Goal: Check status: Check status

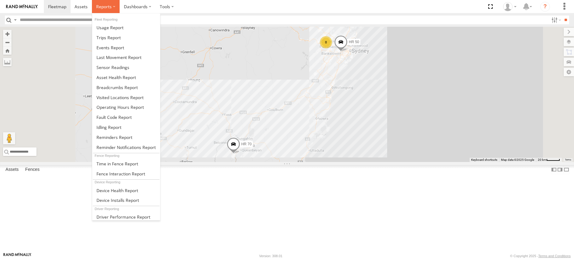
click at [110, 11] on label at bounding box center [106, 6] width 28 height 13
click at [130, 88] on span at bounding box center [116, 88] width 41 height 6
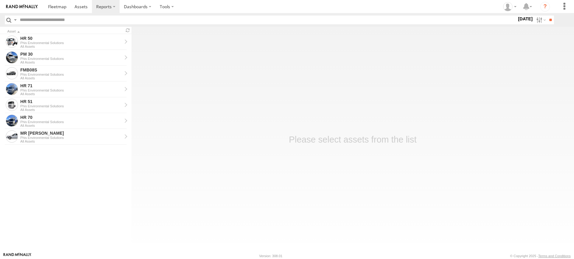
click at [103, 19] on input "text" at bounding box center [266, 20] width 499 height 9
click at [52, 106] on div "Phis Environmental Solutions" at bounding box center [71, 106] width 102 height 4
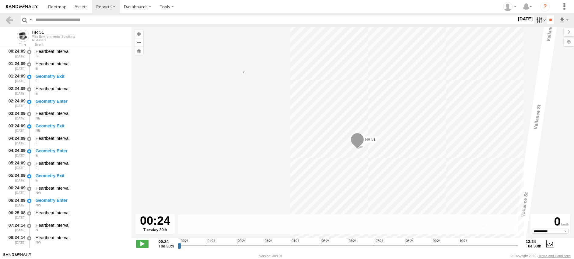
click at [536, 19] on label at bounding box center [540, 20] width 13 height 9
click at [0, 0] on section "S M T W T F S" at bounding box center [0, 0] width 0 height 0
click at [0, 0] on label at bounding box center [0, 0] width 0 height 0
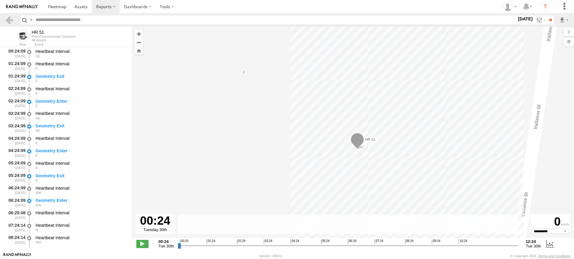
click at [0, 0] on label at bounding box center [0, 0] width 0 height 0
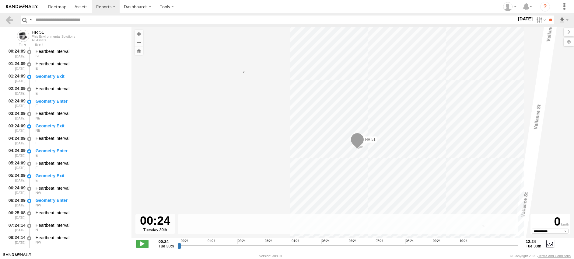
click at [0, 0] on label at bounding box center [0, 0] width 0 height 0
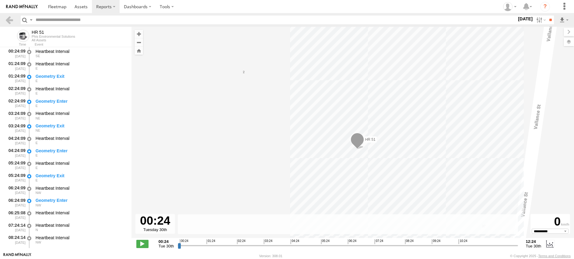
click at [0, 0] on label at bounding box center [0, 0] width 0 height 0
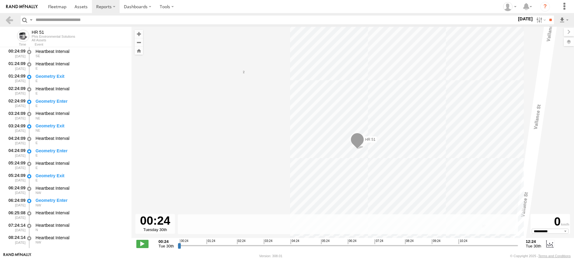
click at [0, 0] on label at bounding box center [0, 0] width 0 height 0
click at [0, 0] on div "S" at bounding box center [0, 0] width 0 height 0
click at [0, 0] on label at bounding box center [0, 0] width 0 height 0
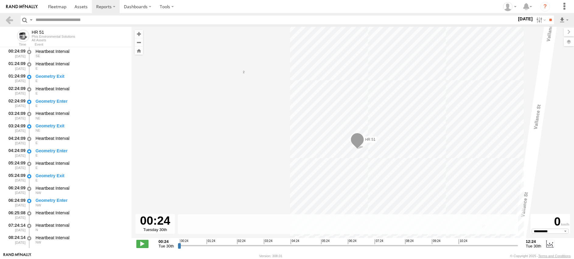
click at [0, 0] on label at bounding box center [0, 0] width 0 height 0
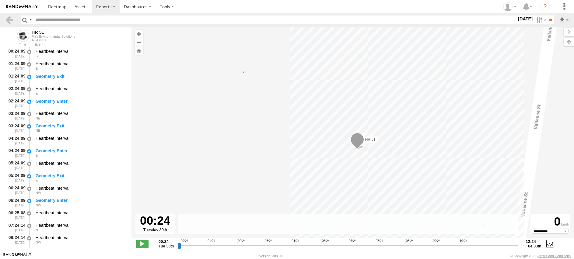
click at [0, 0] on label at bounding box center [0, 0] width 0 height 0
click at [553, 19] on input "**" at bounding box center [550, 20] width 7 height 9
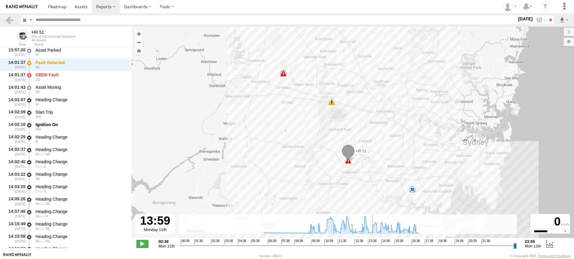
drag, startPoint x: 181, startPoint y: 245, endPoint x: 372, endPoint y: 242, distance: 190.8
click at [372, 242] on div "Created with Highcharts 6.0.7 Highcharts.com 00:38 01:38 02:38 03:38 04:38 05:3…" at bounding box center [348, 243] width 338 height 9
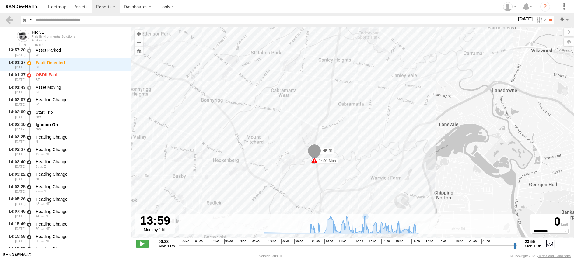
drag, startPoint x: 362, startPoint y: 187, endPoint x: 372, endPoint y: 203, distance: 19.3
click at [372, 203] on div "HR 51 09:03 Mon 09:26 Mon 13:11 Mon 13:12 Mon 13:49 Mon 14:01 Mon 14:01 Mon 15:…" at bounding box center [352, 136] width 442 height 218
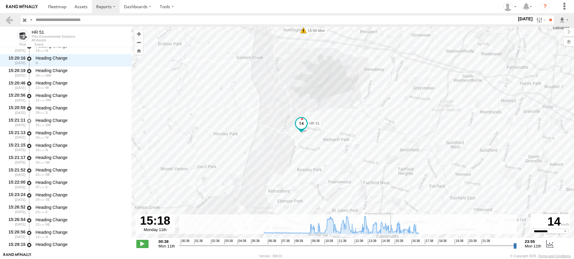
drag, startPoint x: 372, startPoint y: 245, endPoint x: 391, endPoint y: 243, distance: 18.4
click at [391, 243] on input "range" at bounding box center [348, 246] width 338 height 6
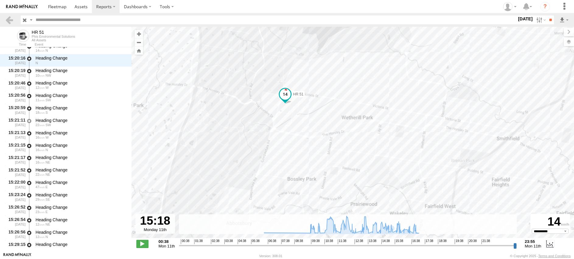
drag, startPoint x: 459, startPoint y: 176, endPoint x: 349, endPoint y: 98, distance: 135.3
click at [349, 98] on div "HR 51 09:03 Mon 09:26 Mon 13:11 Mon 13:12 Mon 13:49 Mon 14:01 Mon 14:01 Mon 15:…" at bounding box center [352, 136] width 442 height 218
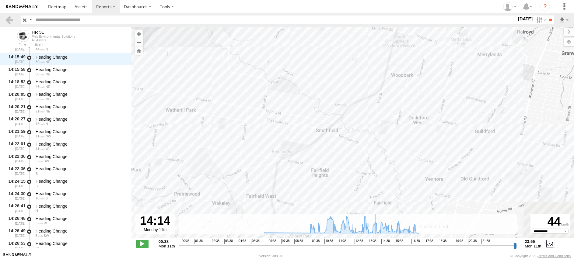
drag, startPoint x: 390, startPoint y: 246, endPoint x: 384, endPoint y: 204, distance: 43.3
click at [375, 243] on input "range" at bounding box center [348, 246] width 338 height 6
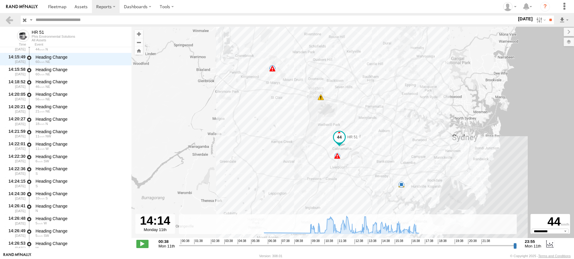
click at [387, 145] on div "HR 51 09:03 Mon 09:26 Mon 13:11 Mon 13:12 Mon 13:49 Mon 14:01 Mon 14:01 Mon 15:…" at bounding box center [352, 136] width 442 height 218
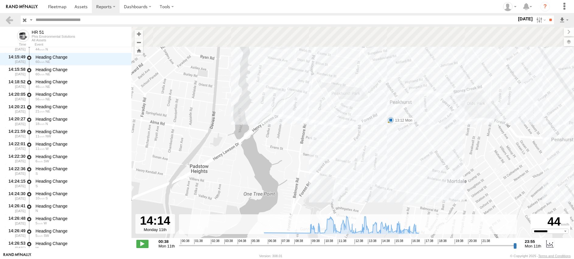
drag, startPoint x: 401, startPoint y: 120, endPoint x: 400, endPoint y: 151, distance: 31.1
click at [400, 151] on div "HR 51 09:03 Mon 09:26 Mon 13:11 Mon 13:12 Mon 13:49 Mon 14:01 Mon 14:01 Mon 15:…" at bounding box center [352, 136] width 442 height 218
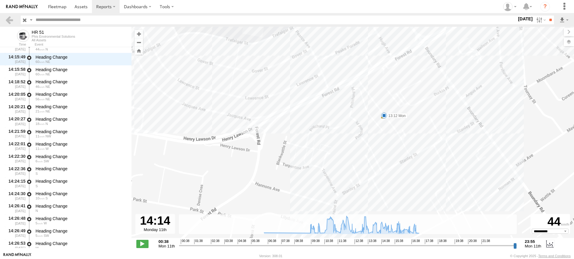
click at [383, 116] on span at bounding box center [384, 116] width 6 height 6
drag, startPoint x: 396, startPoint y: 150, endPoint x: 395, endPoint y: 162, distance: 12.8
click at [396, 150] on div "HR 51 09:03 Mon 09:26 Mon 13:11 Mon 13:12 Mon 13:49 Mon 14:01 Mon 14:01 Mon 15:…" at bounding box center [352, 136] width 442 height 218
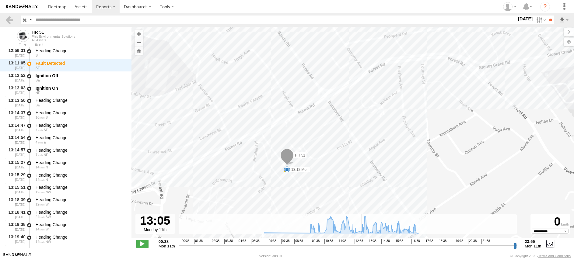
drag, startPoint x: 375, startPoint y: 246, endPoint x: 359, endPoint y: 239, distance: 17.5
click at [359, 239] on div "Created with Highcharts 6.0.7 Highcharts.com 00:38 01:38 02:38 03:38 04:38 05:3…" at bounding box center [348, 243] width 338 height 9
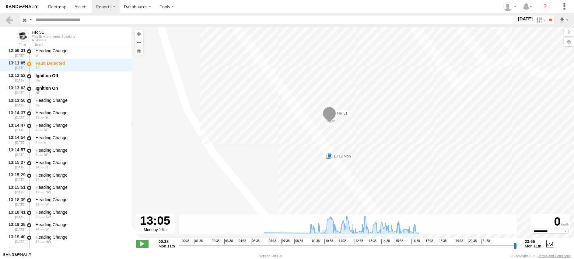
click at [317, 108] on div "HR 51 09:03 Mon 09:26 Mon 13:11 Mon 13:12 Mon 13:49 Mon 14:01 Mon 14:01 Mon 15:…" at bounding box center [352, 136] width 442 height 218
click at [333, 115] on span at bounding box center [329, 115] width 13 height 16
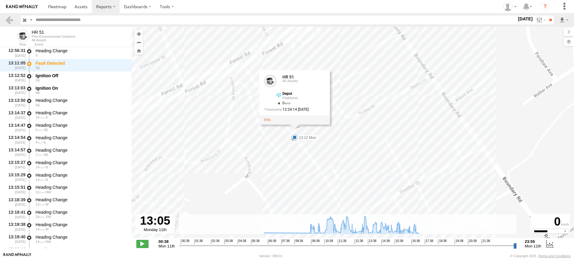
click at [423, 127] on div "HR 51 09:03 Mon 09:26 Mon 13:11 Mon 13:12 Mon 13:49 Mon 14:01 Mon 14:01 Mon 15:…" at bounding box center [352, 136] width 442 height 218
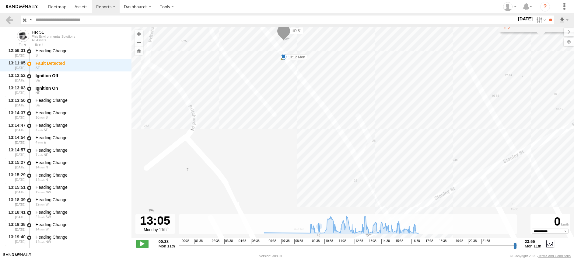
drag, startPoint x: 337, startPoint y: 119, endPoint x: 344, endPoint y: 84, distance: 35.1
click at [345, 84] on div "HR 51 09:03 Mon 09:26 Mon 13:11 Mon 13:12 Mon 13:49 Mon 14:01 Mon 14:01 Mon 15:…" at bounding box center [352, 136] width 442 height 218
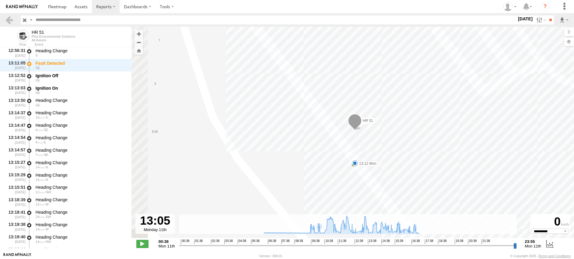
drag, startPoint x: 316, startPoint y: 105, endPoint x: 384, endPoint y: 213, distance: 126.9
click at [384, 213] on div "HR 51 09:03 Mon 09:26 Mon 13:11 Mon 13:12 Mon 13:49 Mon 14:01 Mon 14:01 Mon 15:…" at bounding box center [352, 136] width 442 height 218
drag, startPoint x: 329, startPoint y: 135, endPoint x: 347, endPoint y: 159, distance: 29.8
click at [347, 159] on div "HR 51 09:03 Mon 09:26 Mon 13:11 Mon 13:12 Mon 13:49 Mon 14:01 Mon 14:01 Mon 15:…" at bounding box center [352, 136] width 442 height 218
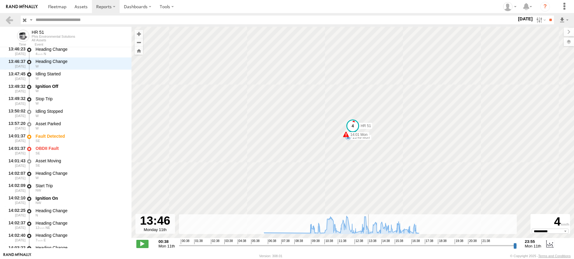
drag, startPoint x: 358, startPoint y: 245, endPoint x: 369, endPoint y: 245, distance: 10.6
click at [369, 245] on input "range" at bounding box center [348, 246] width 338 height 6
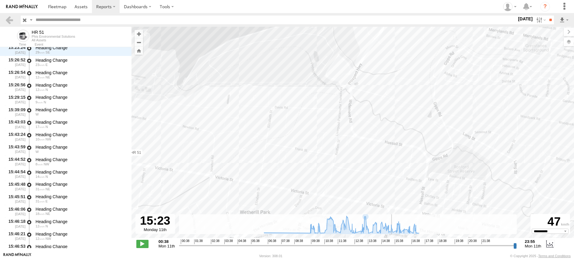
drag, startPoint x: 370, startPoint y: 247, endPoint x: 392, endPoint y: 241, distance: 22.6
click at [392, 241] on div "Created with Highcharts 6.0.7 Highcharts.com 00:38 01:38 02:38 03:38 04:38 05:3…" at bounding box center [348, 243] width 338 height 9
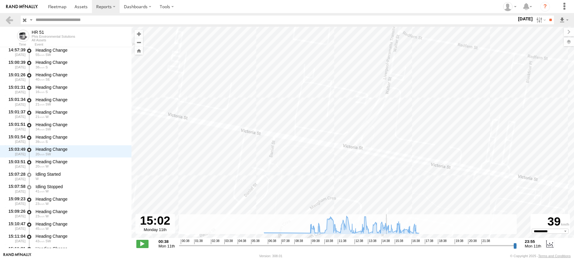
scroll to position [3981, 0]
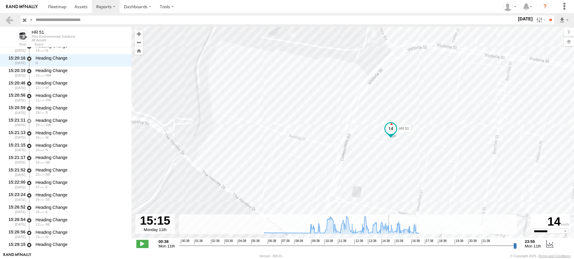
drag, startPoint x: 393, startPoint y: 246, endPoint x: 390, endPoint y: 243, distance: 3.7
type input "**********"
click at [390, 243] on input "range" at bounding box center [348, 246] width 338 height 6
